Goal: Information Seeking & Learning: Learn about a topic

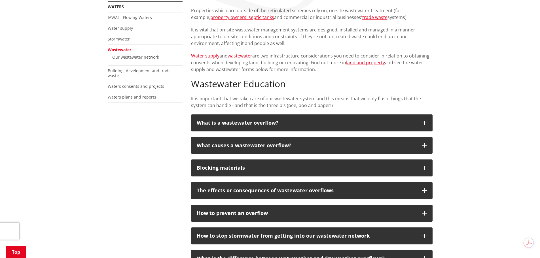
scroll to position [113, 0]
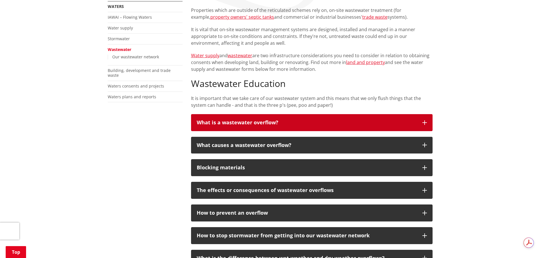
click at [424, 124] on icon "button" at bounding box center [424, 122] width 5 height 5
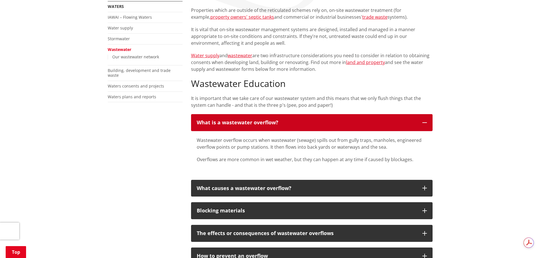
click at [424, 124] on icon "button" at bounding box center [424, 122] width 5 height 5
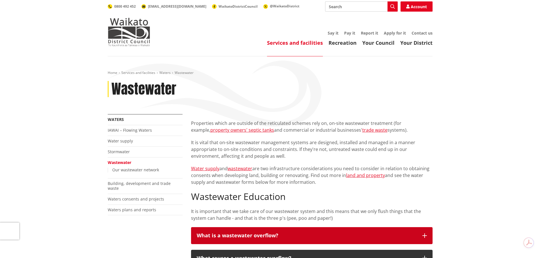
scroll to position [0, 0]
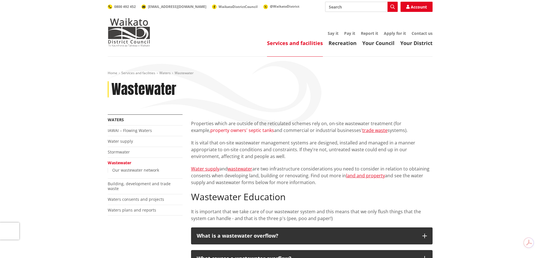
click at [252, 131] on link "property owners' septic tanks" at bounding box center [242, 130] width 64 height 6
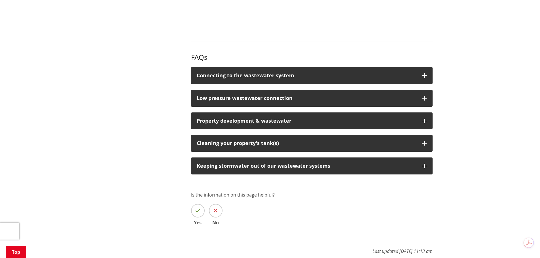
scroll to position [736, 0]
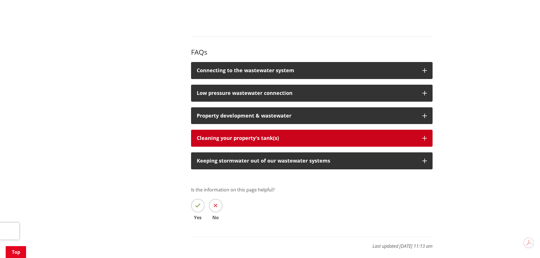
click at [425, 136] on icon "button" at bounding box center [424, 138] width 5 height 5
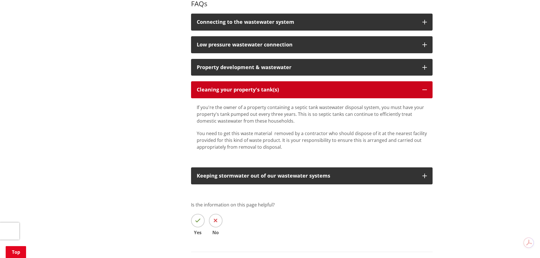
scroll to position [793, 0]
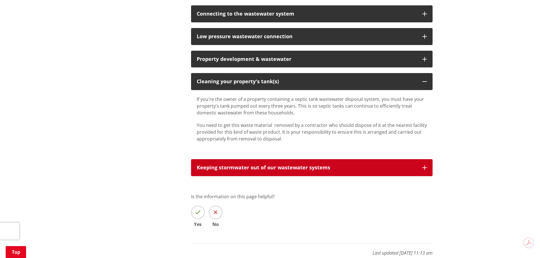
click at [423, 165] on icon "button" at bounding box center [424, 167] width 5 height 5
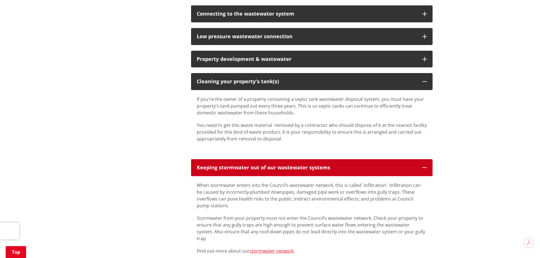
click at [423, 165] on icon "button" at bounding box center [424, 167] width 5 height 5
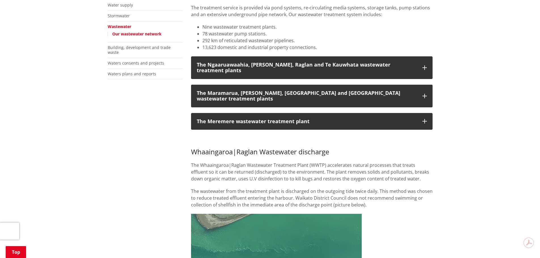
scroll to position [113, 0]
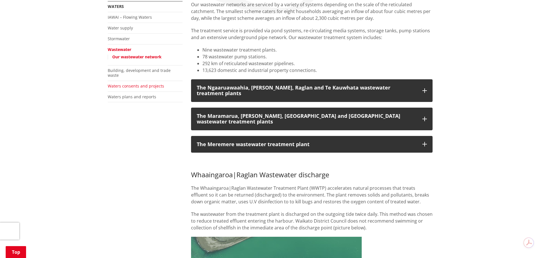
click at [134, 83] on link "Waters consents and projects" at bounding box center [136, 85] width 56 height 5
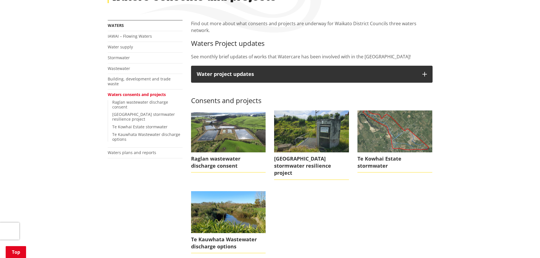
scroll to position [85, 0]
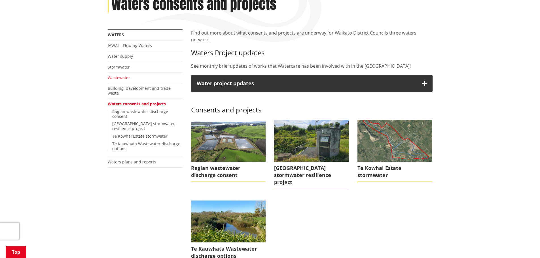
click at [120, 77] on link "Wastewater" at bounding box center [119, 77] width 22 height 5
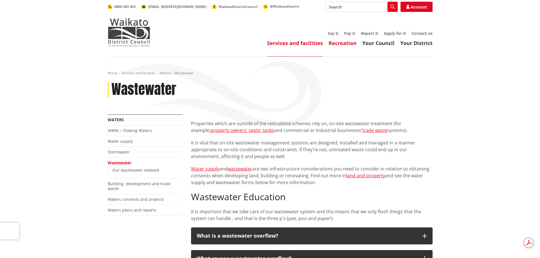
click at [344, 45] on link "Recreation" at bounding box center [342, 43] width 28 height 7
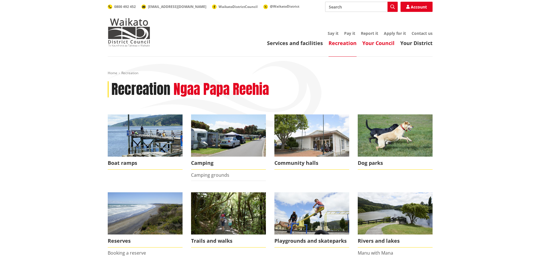
click at [377, 45] on link "Your Council" at bounding box center [378, 43] width 32 height 7
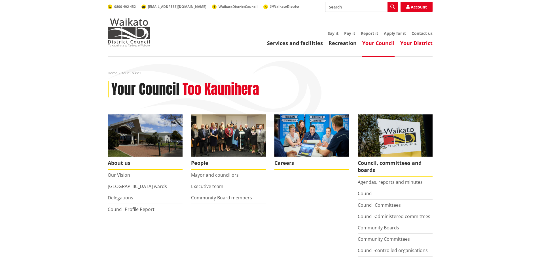
click at [406, 44] on link "Your District" at bounding box center [416, 43] width 32 height 7
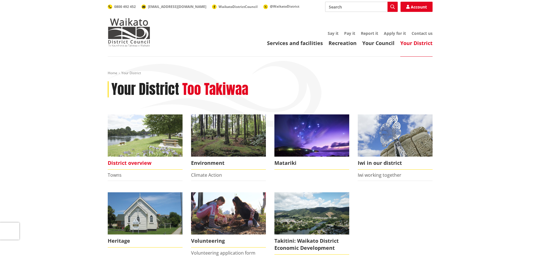
click at [131, 163] on span "District overview" at bounding box center [145, 163] width 75 height 13
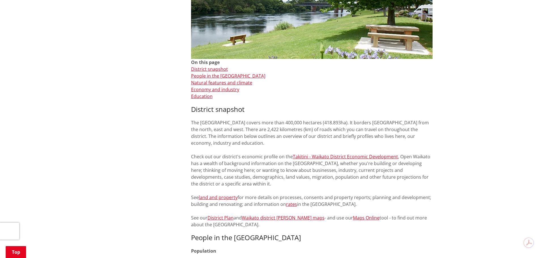
scroll to position [170, 0]
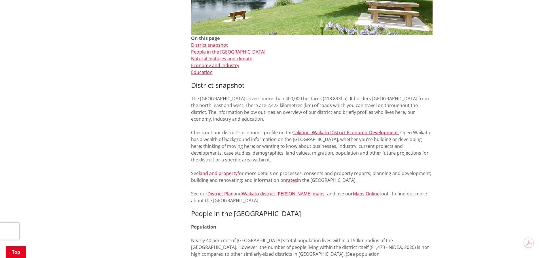
click at [224, 172] on link "land and property" at bounding box center [218, 173] width 39 height 6
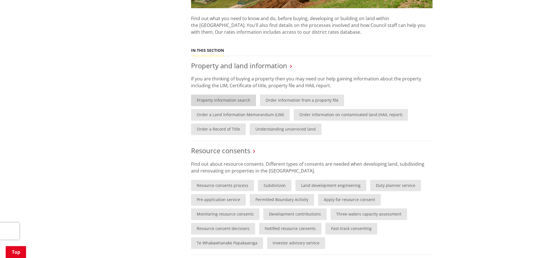
scroll to position [227, 0]
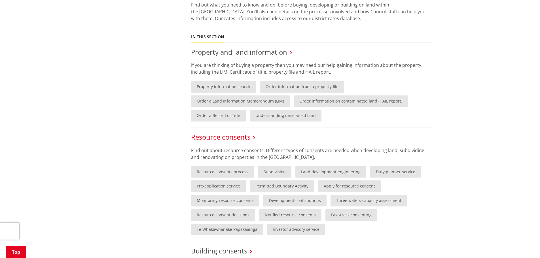
click at [229, 139] on link "Resource consents" at bounding box center [220, 136] width 59 height 9
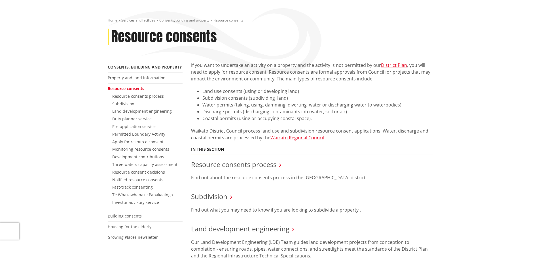
scroll to position [57, 0]
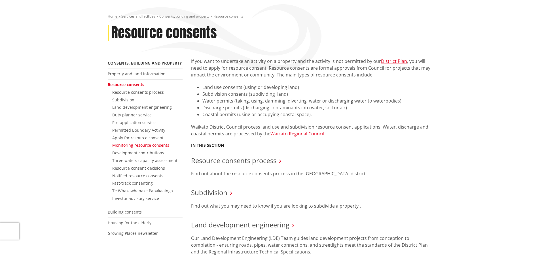
click at [153, 143] on link "Monitoring resource consents" at bounding box center [140, 144] width 57 height 5
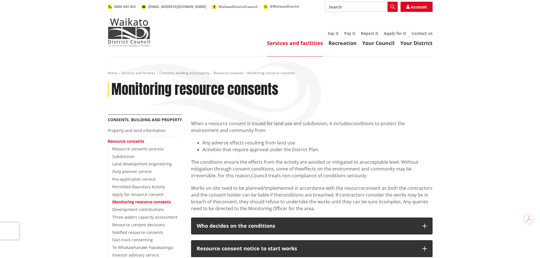
click at [299, 42] on link "Services and facilities" at bounding box center [295, 43] width 56 height 7
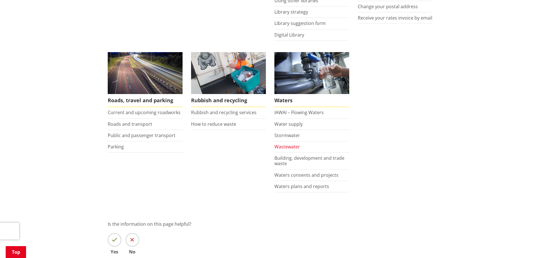
scroll to position [397, 0]
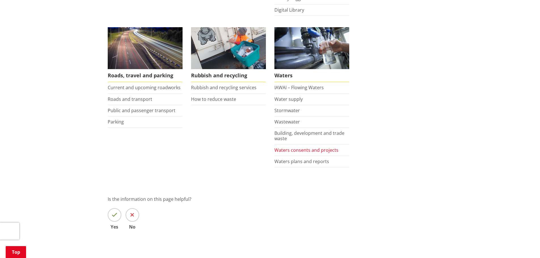
click at [290, 150] on link "Waters consents and projects" at bounding box center [306, 150] width 64 height 6
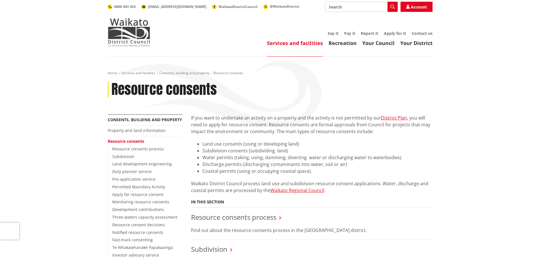
scroll to position [57, 0]
